Goal: Task Accomplishment & Management: Use online tool/utility

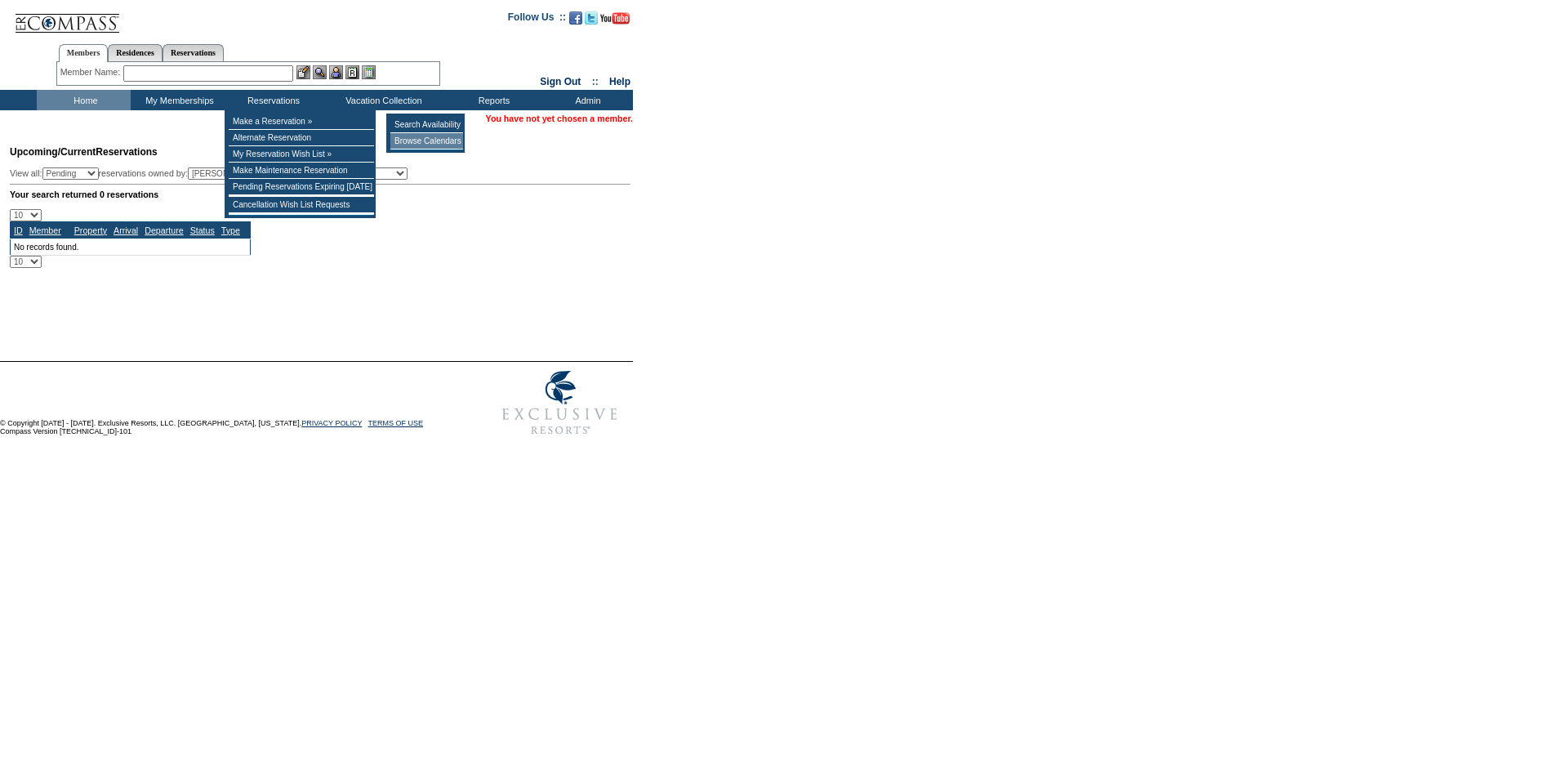
click at [436, 138] on td "Browse Calendars" at bounding box center [426, 141] width 72 height 17
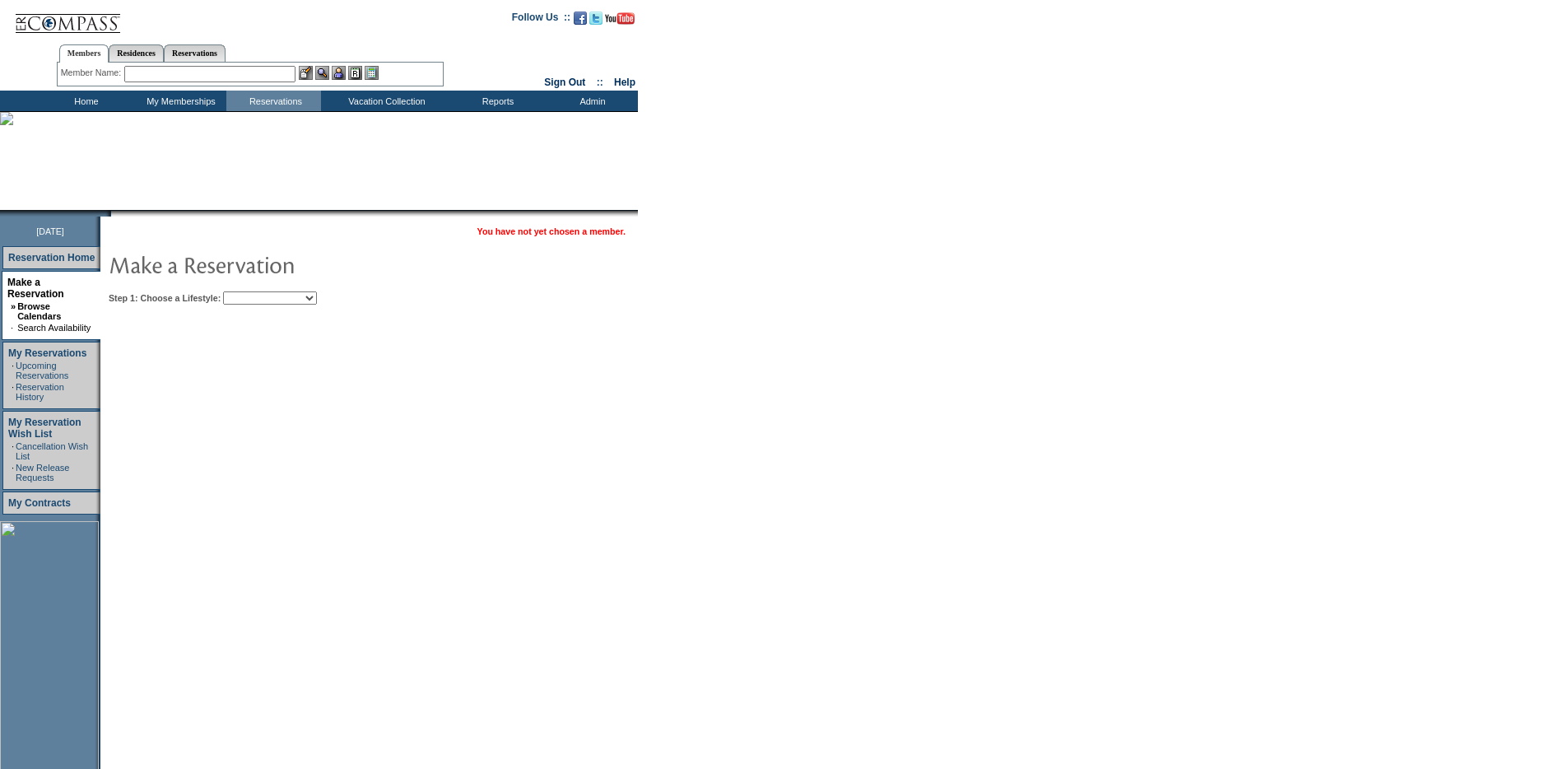
click at [286, 300] on select "Beach Leisure Metropolitan Mountain OIAL for Adventure OIAL for Couples OIAL fo…" at bounding box center [270, 298] width 94 height 13
select select "Mountain"
click at [251, 292] on select "Beach Leisure Metropolitan Mountain OIAL for Adventure OIAL for Couples OIAL fo…" at bounding box center [270, 298] width 94 height 13
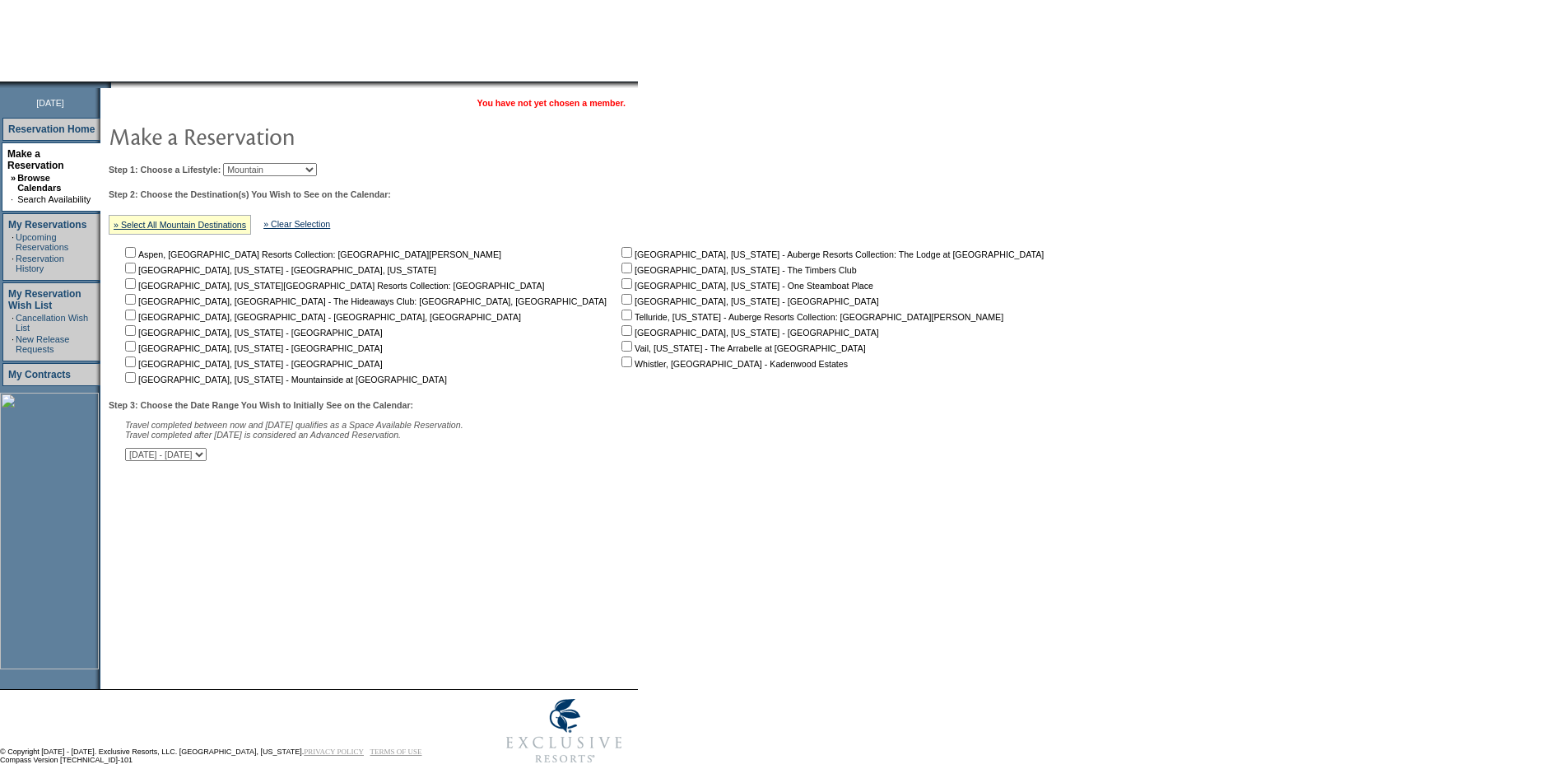
scroll to position [129, 0]
click at [182, 228] on link "» Select All Mountain Destinations" at bounding box center [179, 224] width 132 height 10
checkbox input "true"
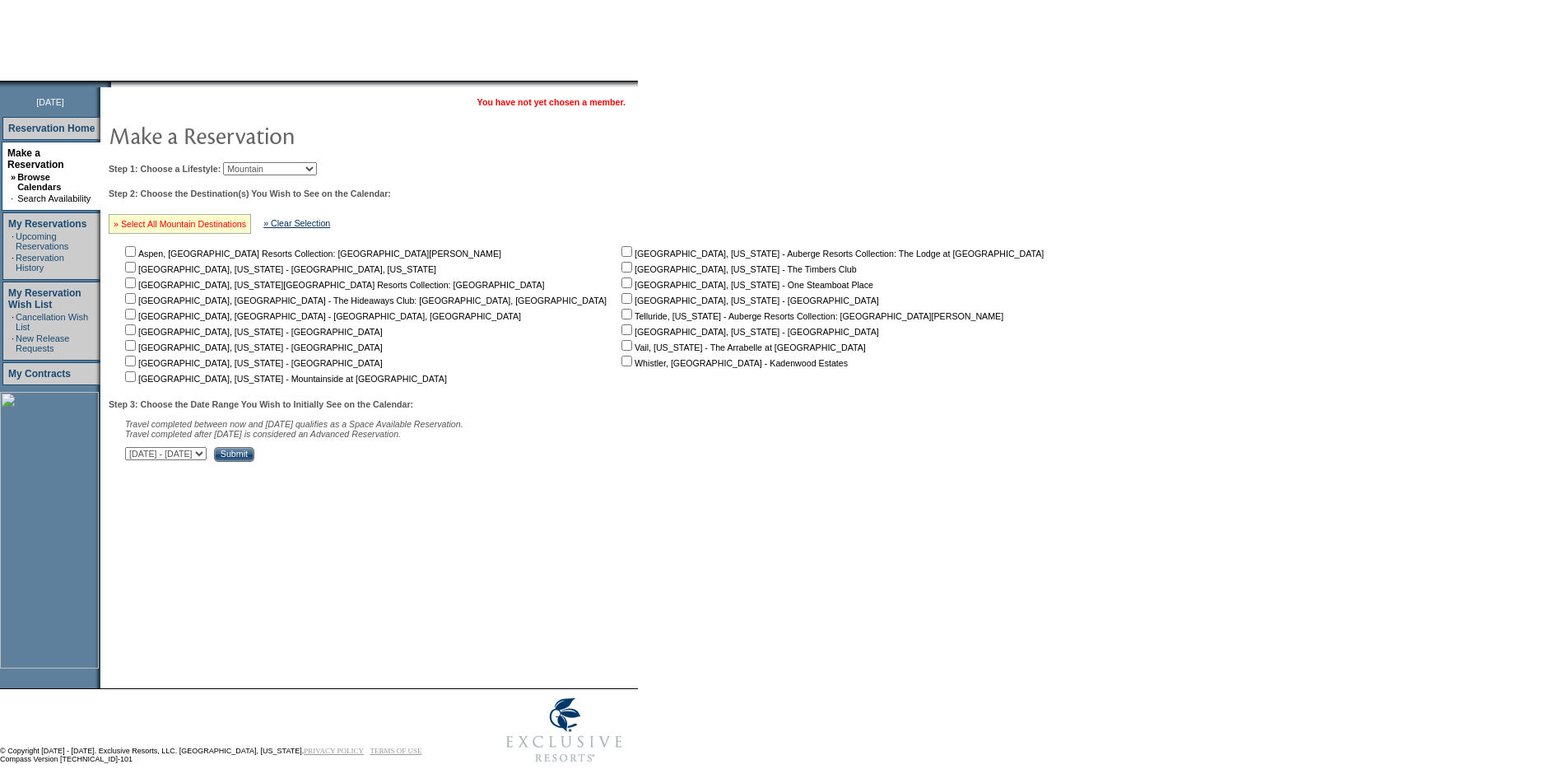
checkbox input "true"
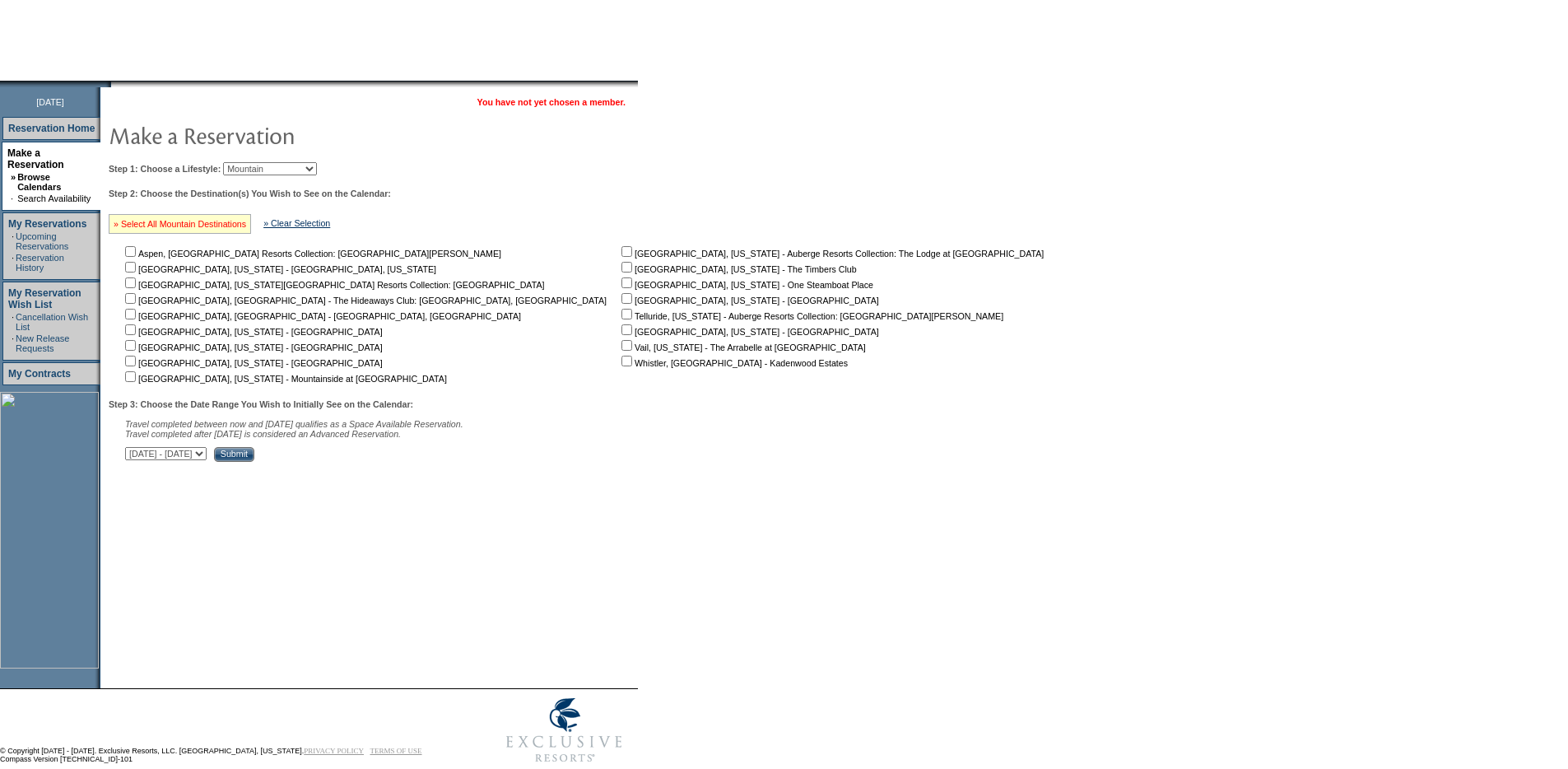
checkbox input "true"
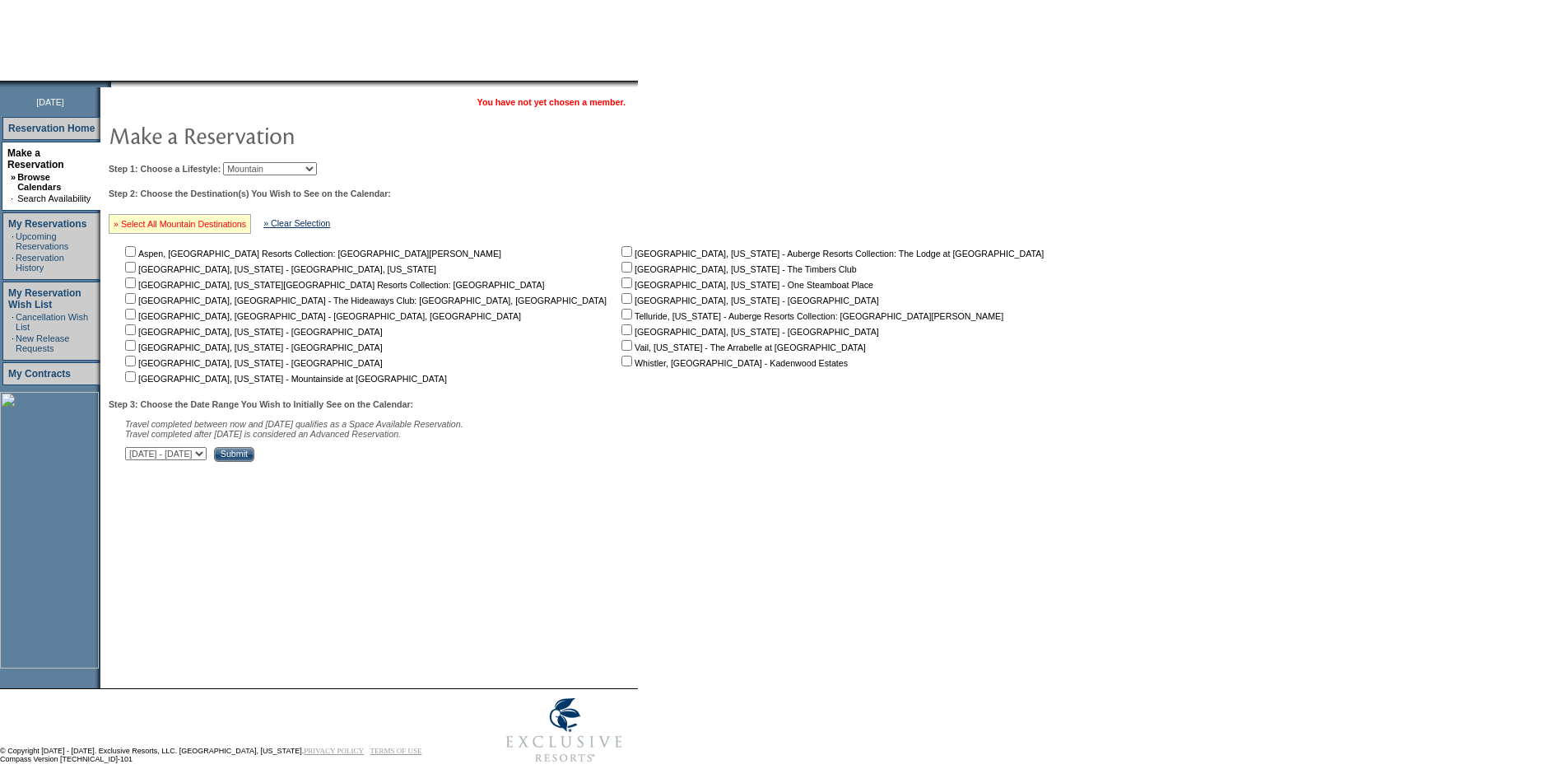
checkbox input "true"
click at [254, 462] on input "Submit" at bounding box center [235, 455] width 41 height 15
